Goal: Check status

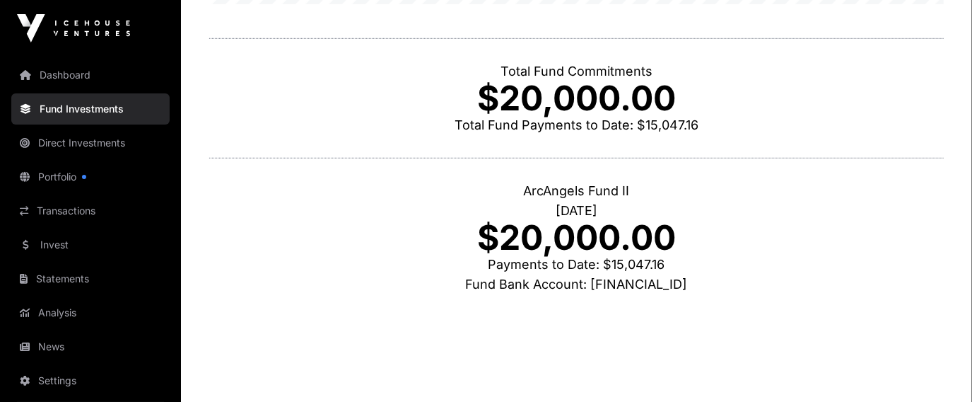
scroll to position [457, 0]
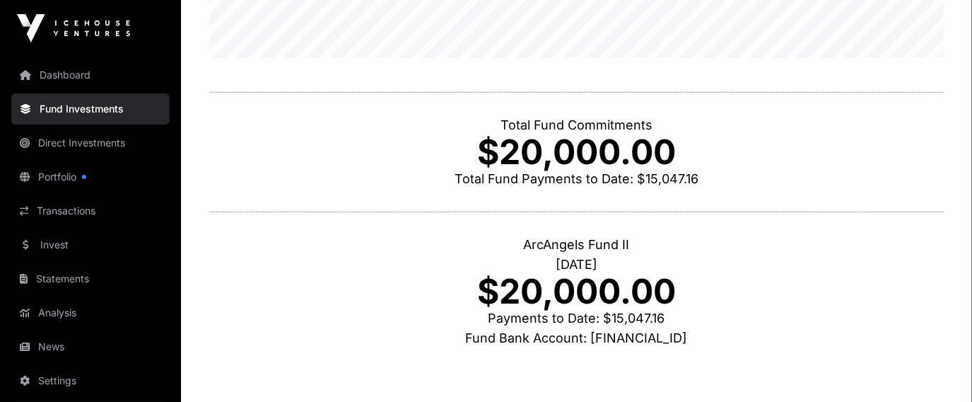
click at [561, 151] on p "$20,000.00" at bounding box center [576, 152] width 735 height 34
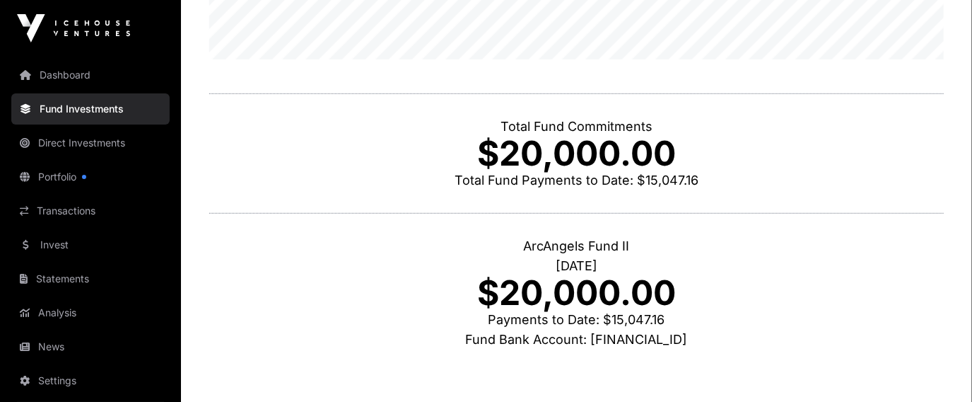
scroll to position [369, 0]
click at [556, 256] on p "[DATE]" at bounding box center [576, 266] width 735 height 20
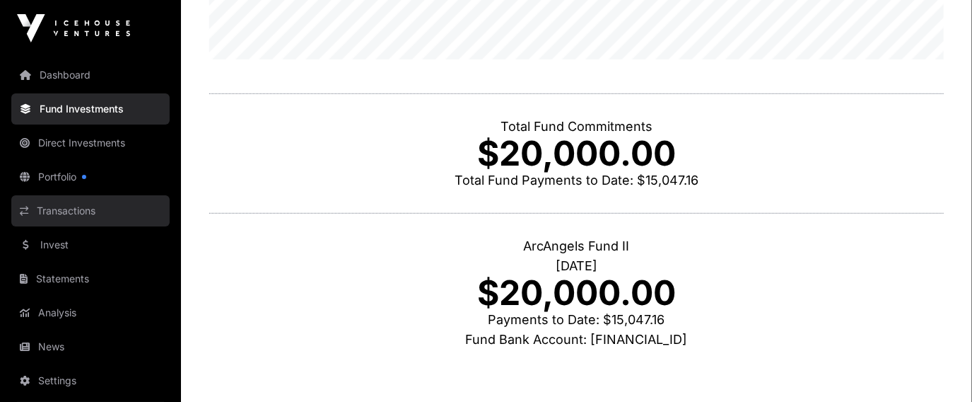
click at [97, 201] on link "Transactions" at bounding box center [90, 210] width 158 height 31
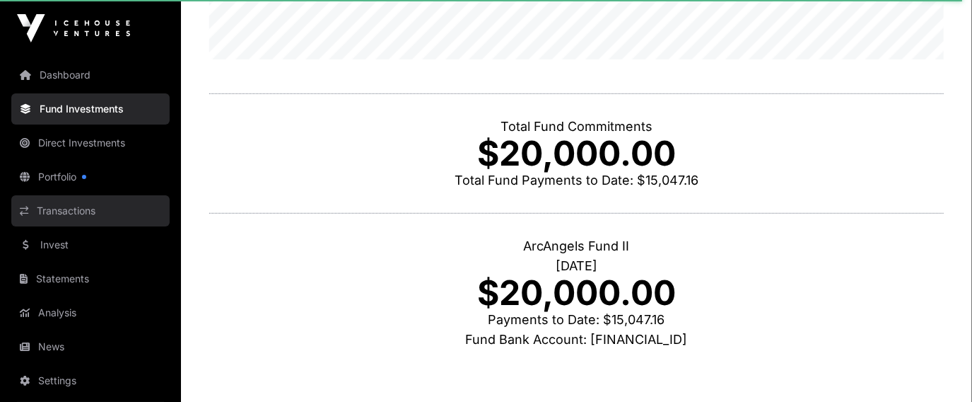
click at [88, 204] on link "Transactions" at bounding box center [90, 210] width 158 height 31
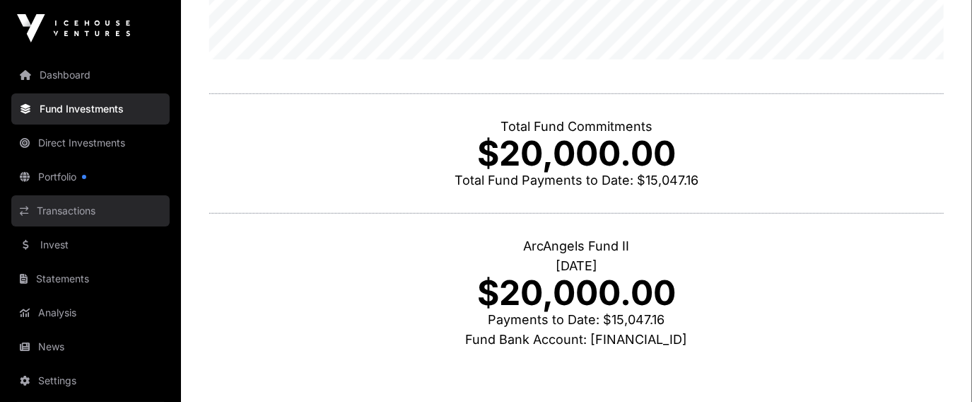
click at [32, 208] on link "Transactions" at bounding box center [90, 210] width 158 height 31
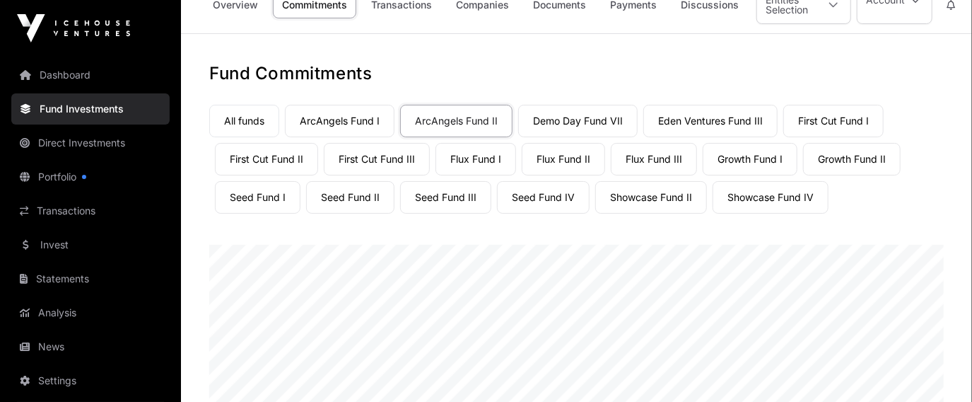
scroll to position [22, 0]
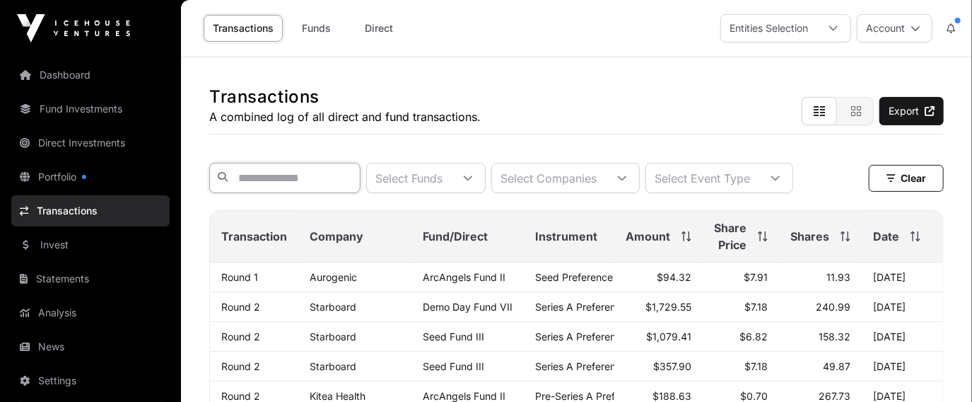
click at [296, 171] on input "text" at bounding box center [284, 178] width 151 height 30
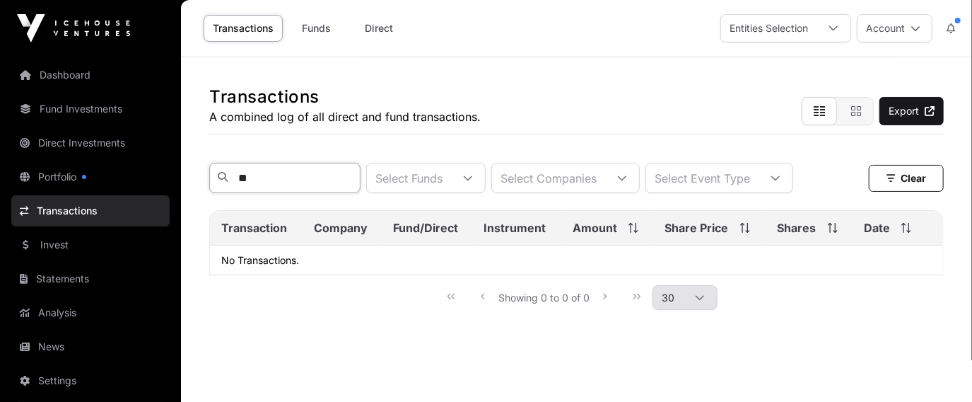
type input "*"
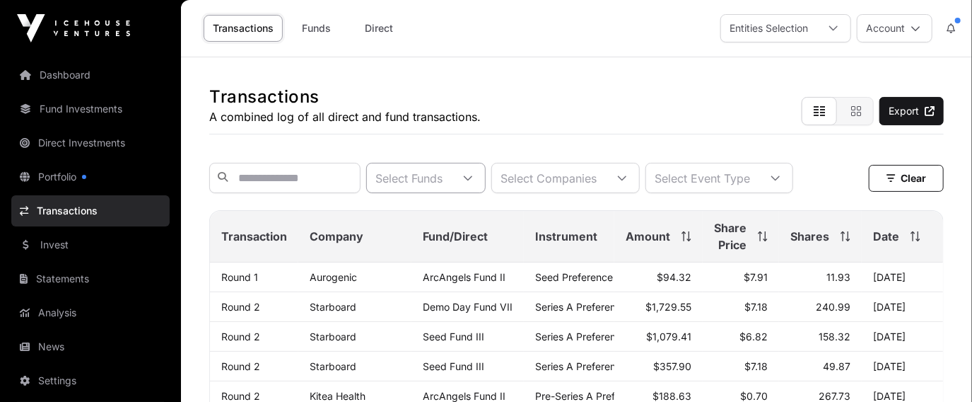
click at [473, 180] on icon at bounding box center [468, 178] width 10 height 10
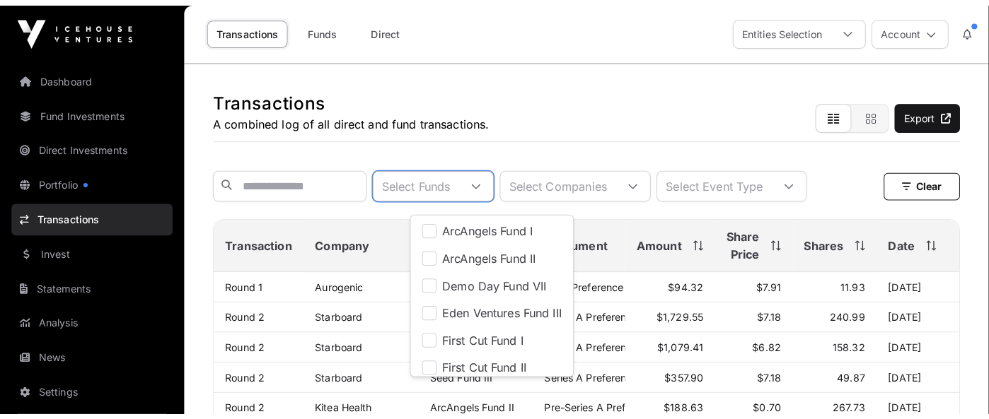
scroll to position [13, 9]
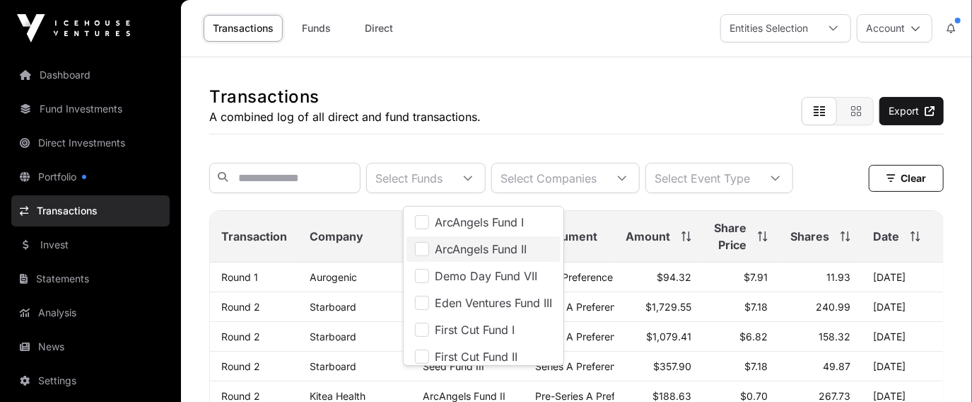
click at [506, 243] on span "ArcAngels Fund II" at bounding box center [481, 248] width 92 height 11
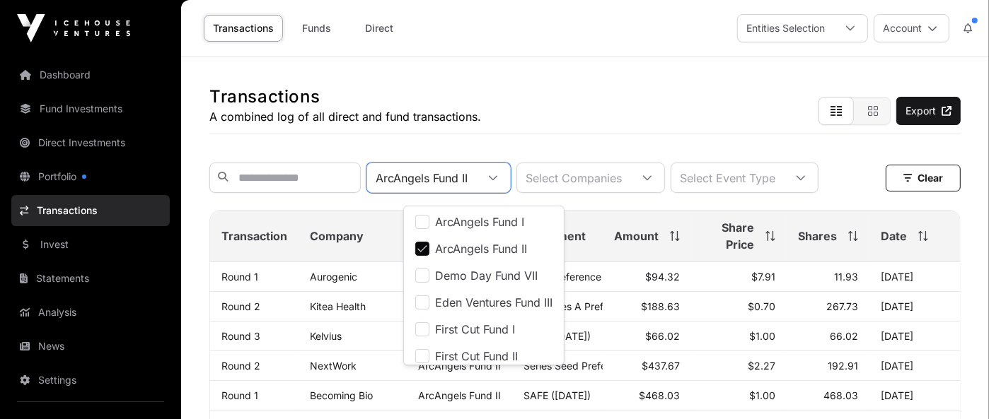
click at [518, 247] on span "ArcAngels Fund II" at bounding box center [481, 248] width 92 height 11
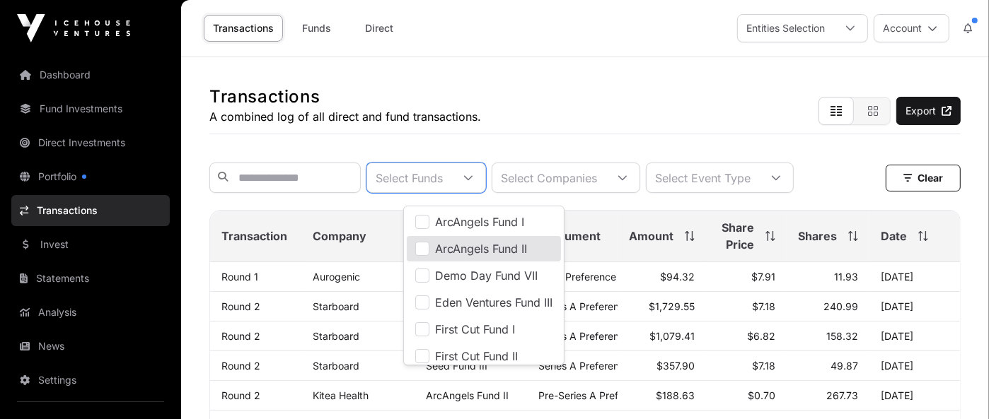
click at [669, 85] on div "Transactions A combined log of all direct and fund transactions. Export" at bounding box center [584, 95] width 751 height 77
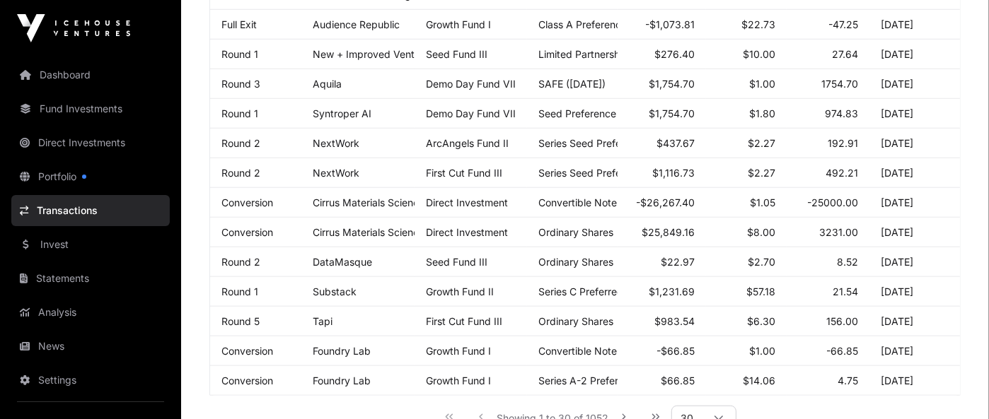
scroll to position [794, 0]
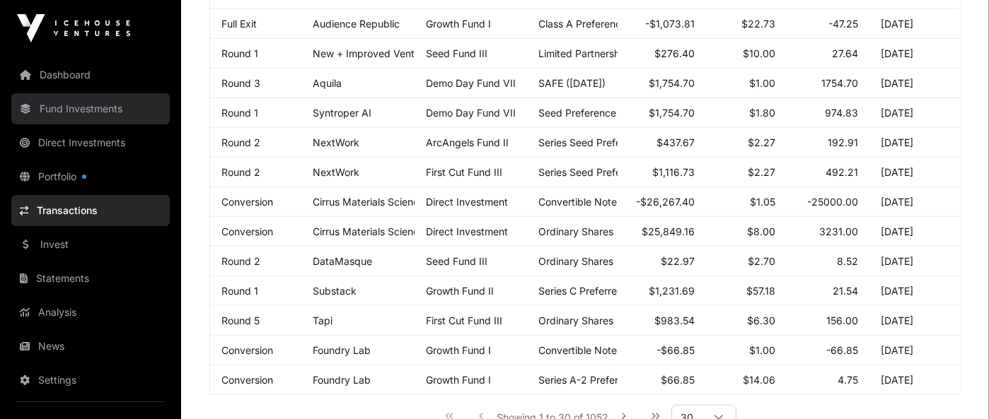
click at [75, 113] on link "Fund Investments" at bounding box center [90, 108] width 158 height 31
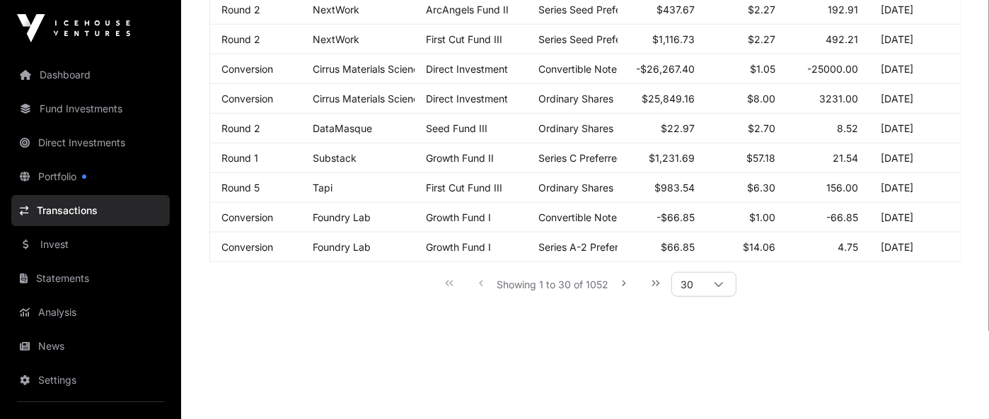
scroll to position [935, 0]
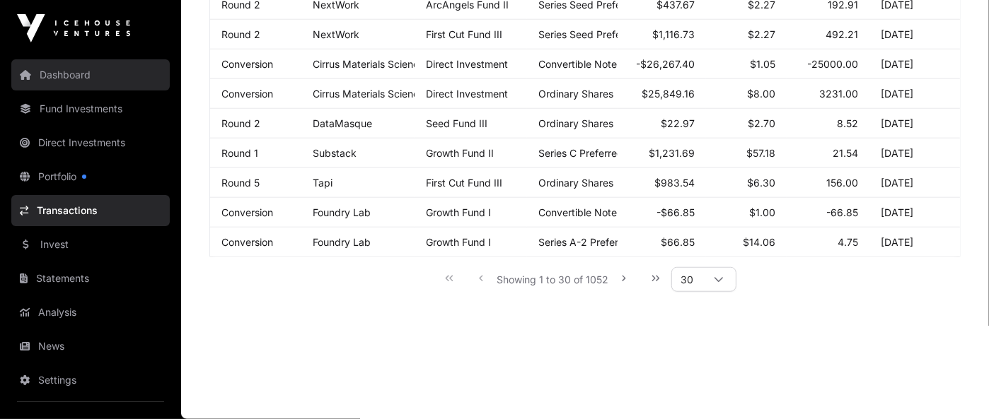
click at [81, 76] on link "Dashboard" at bounding box center [90, 74] width 158 height 31
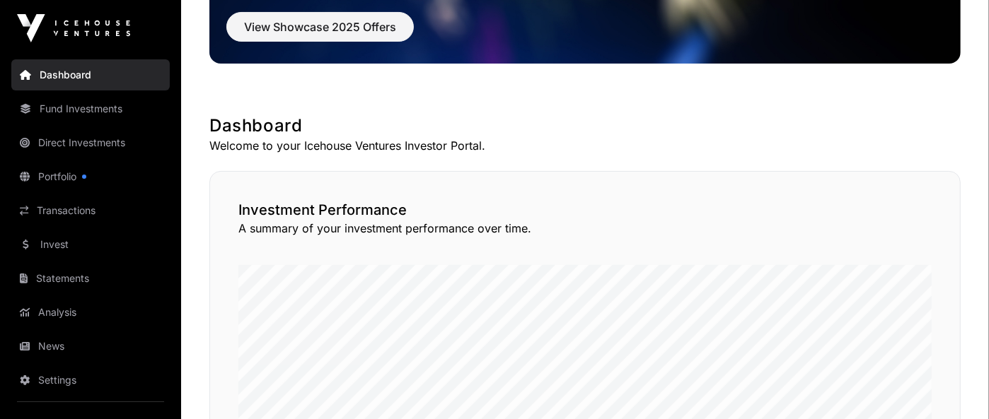
scroll to position [176, 0]
